Goal: Transaction & Acquisition: Purchase product/service

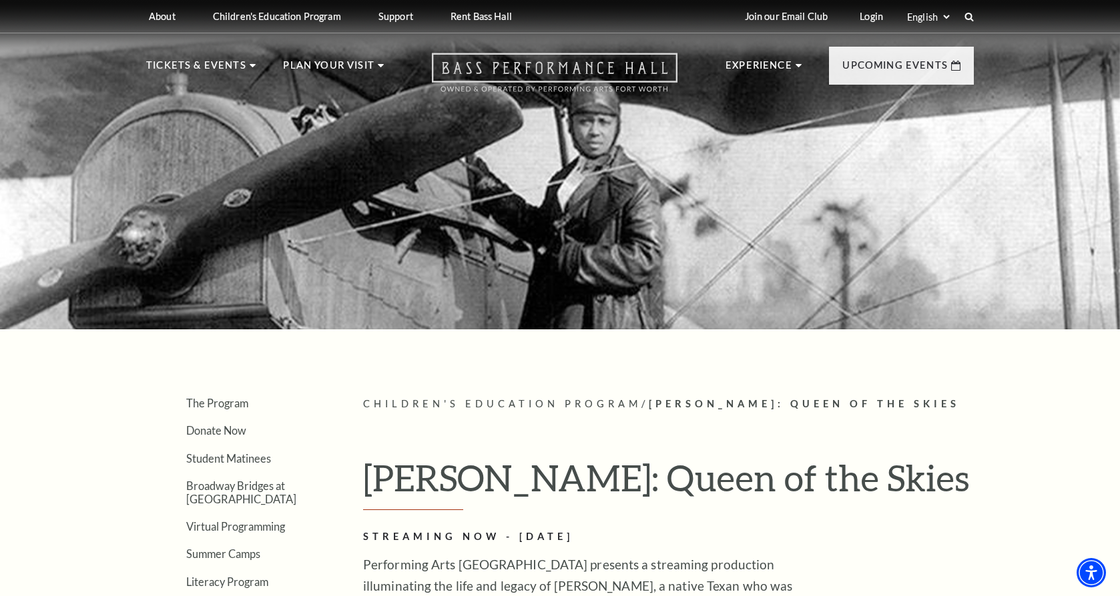
click at [548, 73] on use at bounding box center [555, 72] width 246 height 39
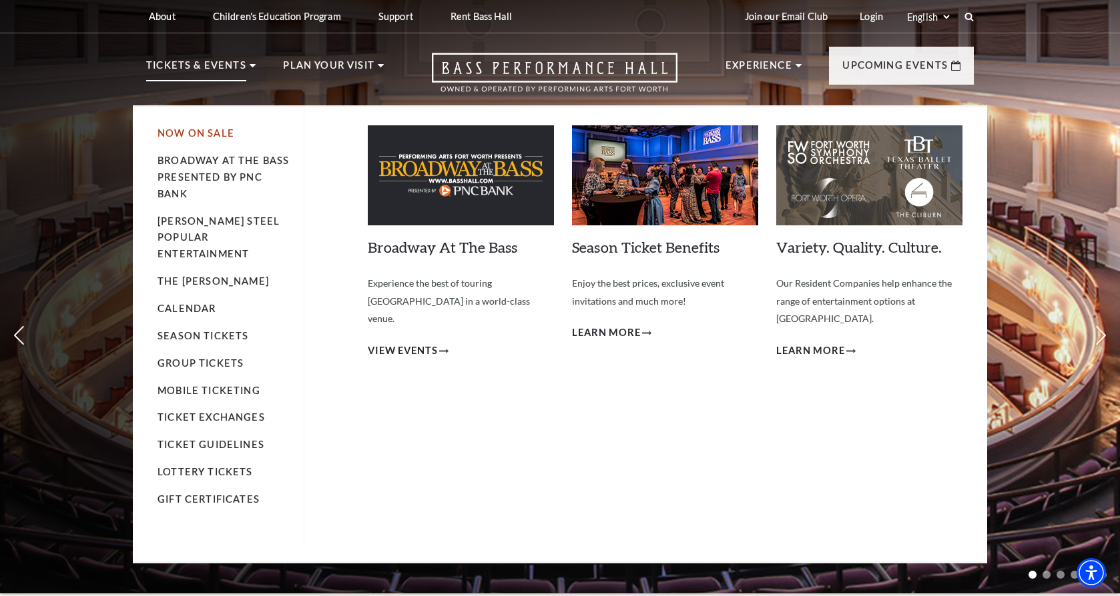
click at [212, 132] on link "Now On Sale" at bounding box center [195, 132] width 77 height 11
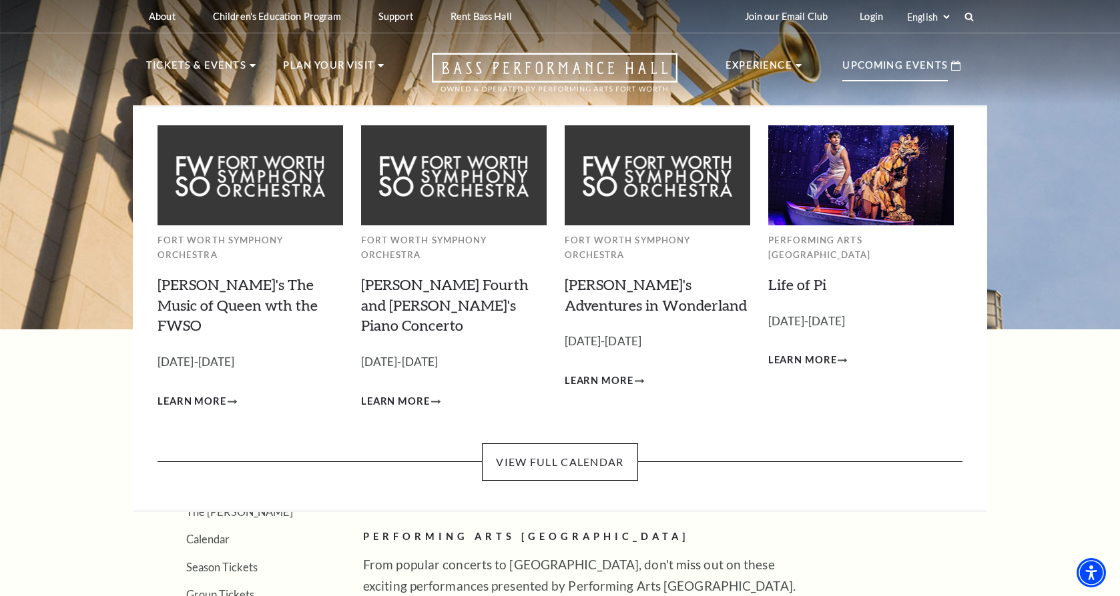
click at [899, 68] on p "Upcoming Events" at bounding box center [894, 69] width 105 height 24
click at [238, 281] on h3 "[PERSON_NAME]'s The Music of Queen wth the FWSO" at bounding box center [249, 305] width 185 height 61
click at [228, 394] on link "Learn More" at bounding box center [196, 402] width 79 height 17
